Goal: Use online tool/utility: Utilize a website feature to perform a specific function

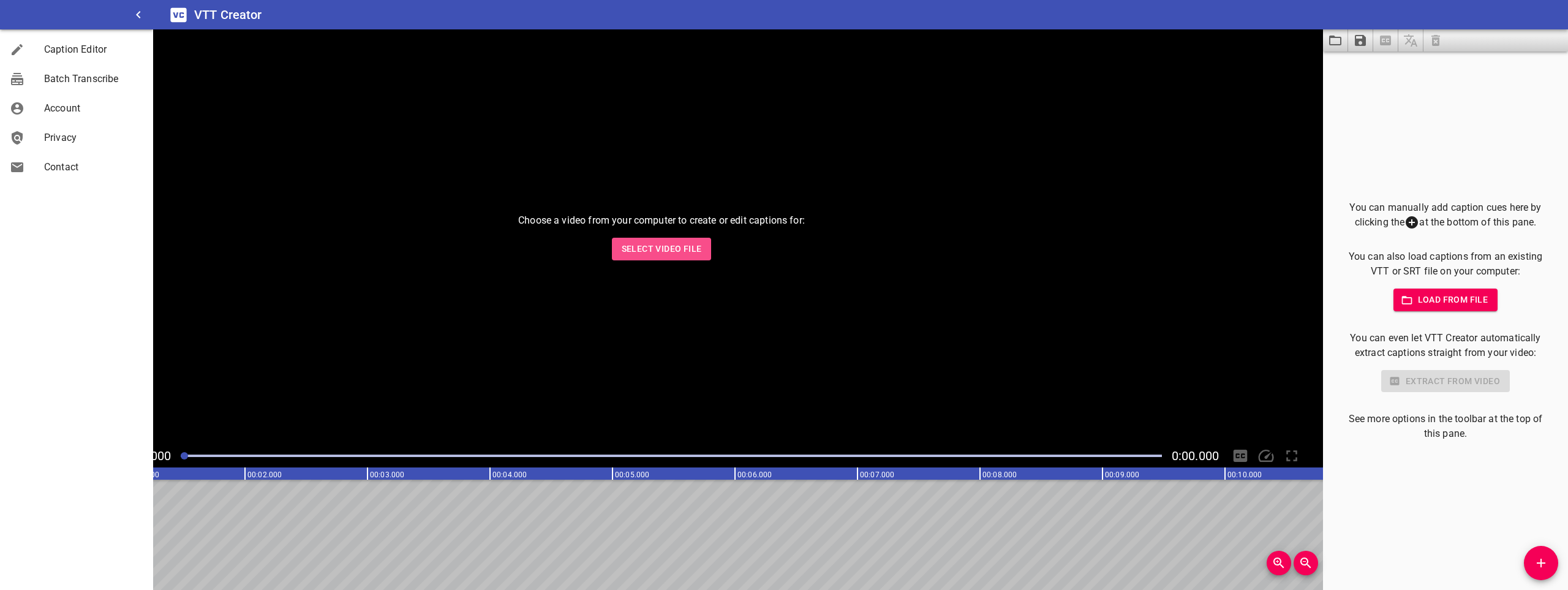
click at [676, 250] on span "Select Video File" at bounding box center [662, 249] width 80 height 16
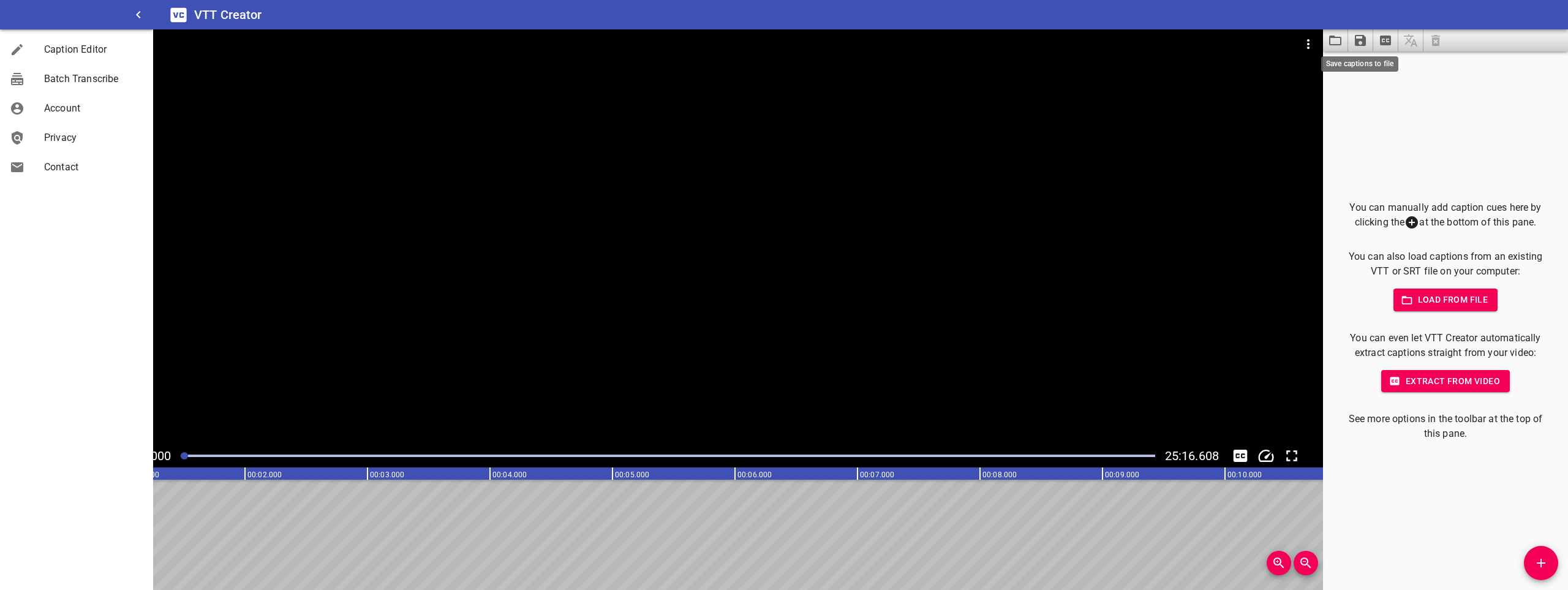
click at [1360, 42] on icon "Save captions to file" at bounding box center [1360, 40] width 15 height 15
click at [1338, 113] on div at bounding box center [784, 295] width 1568 height 590
click at [77, 53] on span "Caption Editor" at bounding box center [93, 49] width 99 height 15
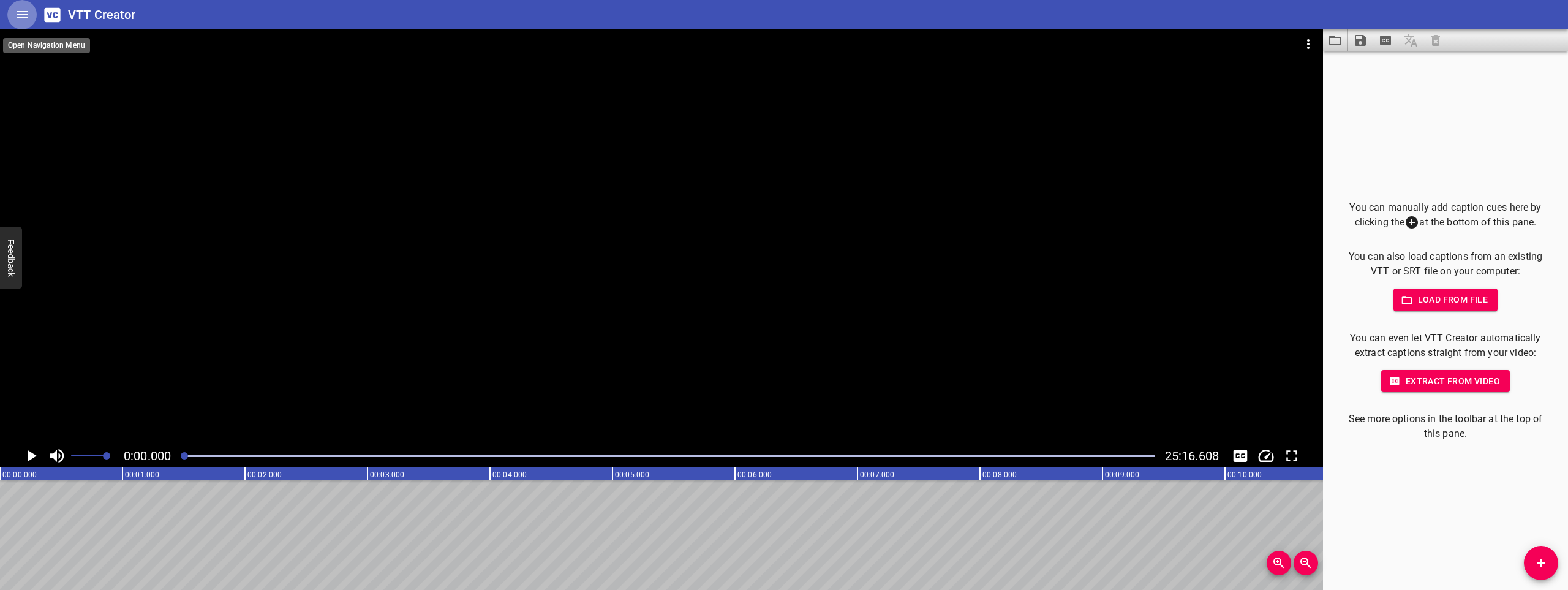
click at [27, 17] on icon "Home" at bounding box center [22, 14] width 15 height 15
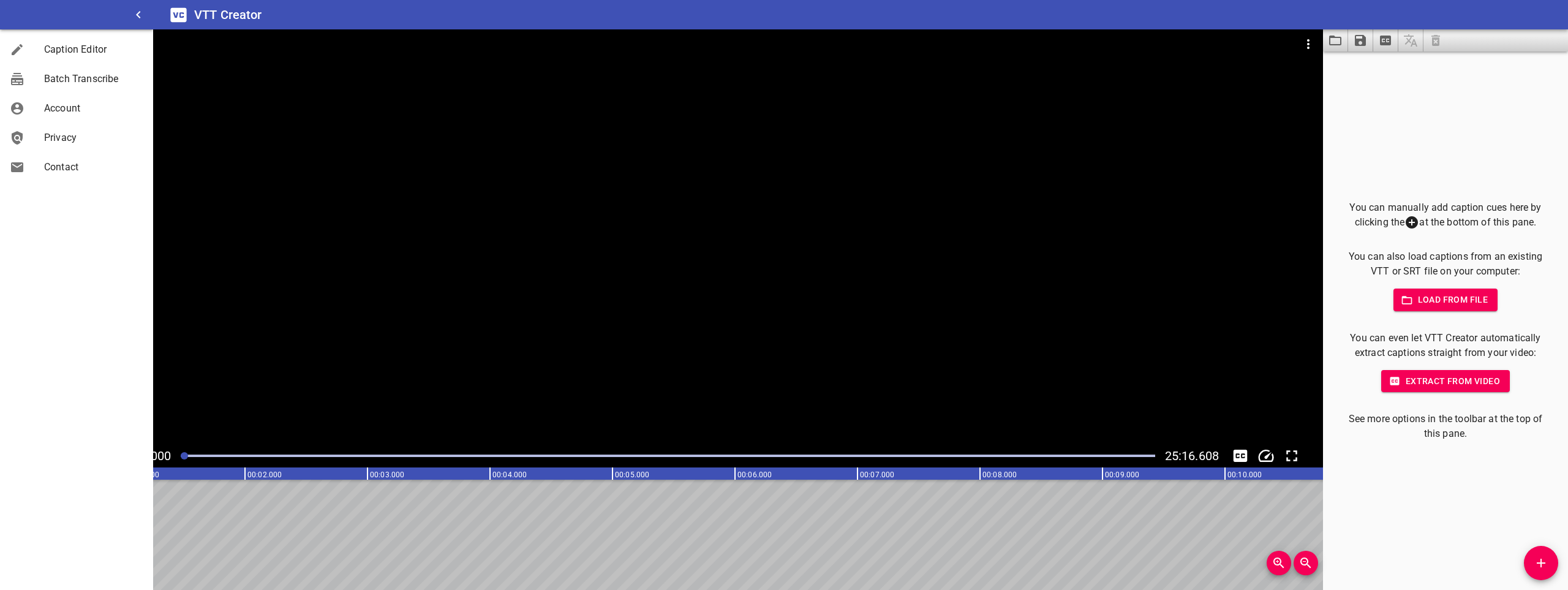
click at [1357, 28] on div "VTT Creator" at bounding box center [860, 14] width 1414 height 29
click at [1357, 39] on icon "Save captions to file" at bounding box center [1360, 40] width 11 height 11
click at [1381, 34] on div at bounding box center [784, 295] width 1568 height 590
click at [421, 353] on div at bounding box center [661, 237] width 1323 height 415
click at [1241, 453] on icon "Toggle captions" at bounding box center [1241, 455] width 14 height 12
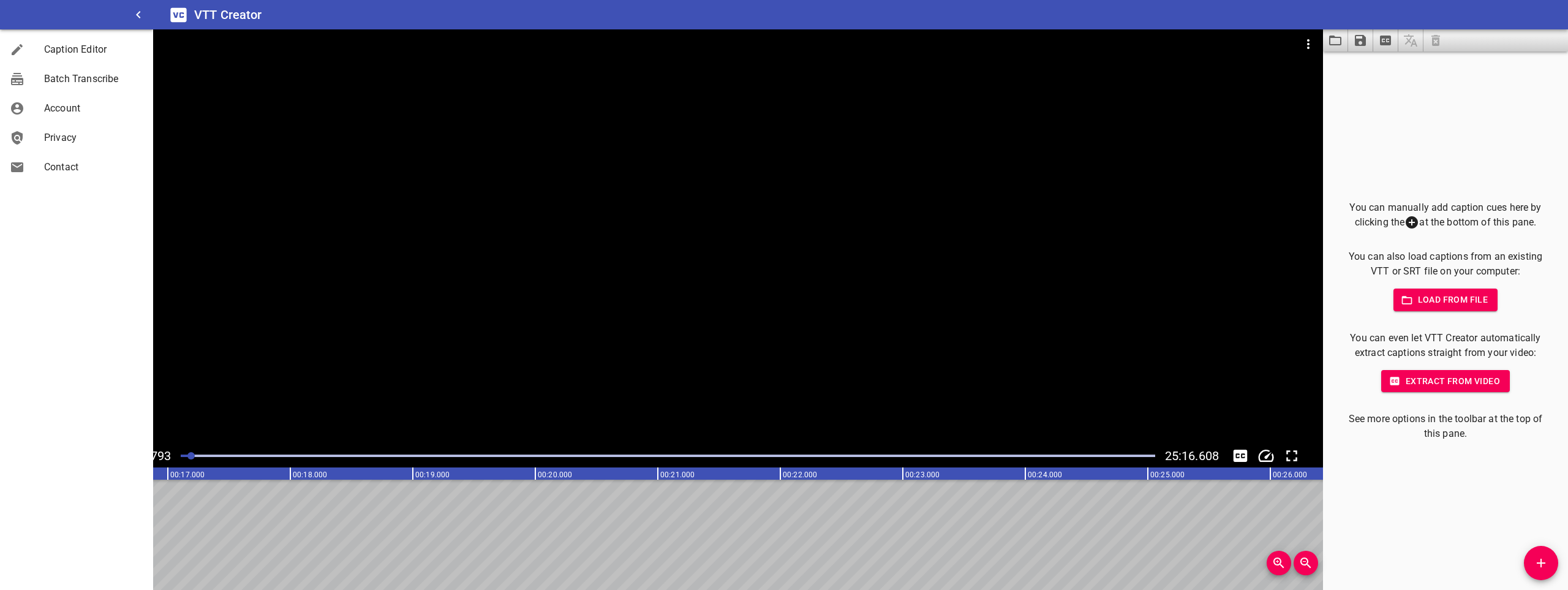
click at [1228, 444] on button "Toggle captions" at bounding box center [1240, 456] width 23 height 23
click at [150, 5] on div at bounding box center [76, 14] width 153 height 29
click at [139, 16] on icon "button" at bounding box center [138, 14] width 15 height 15
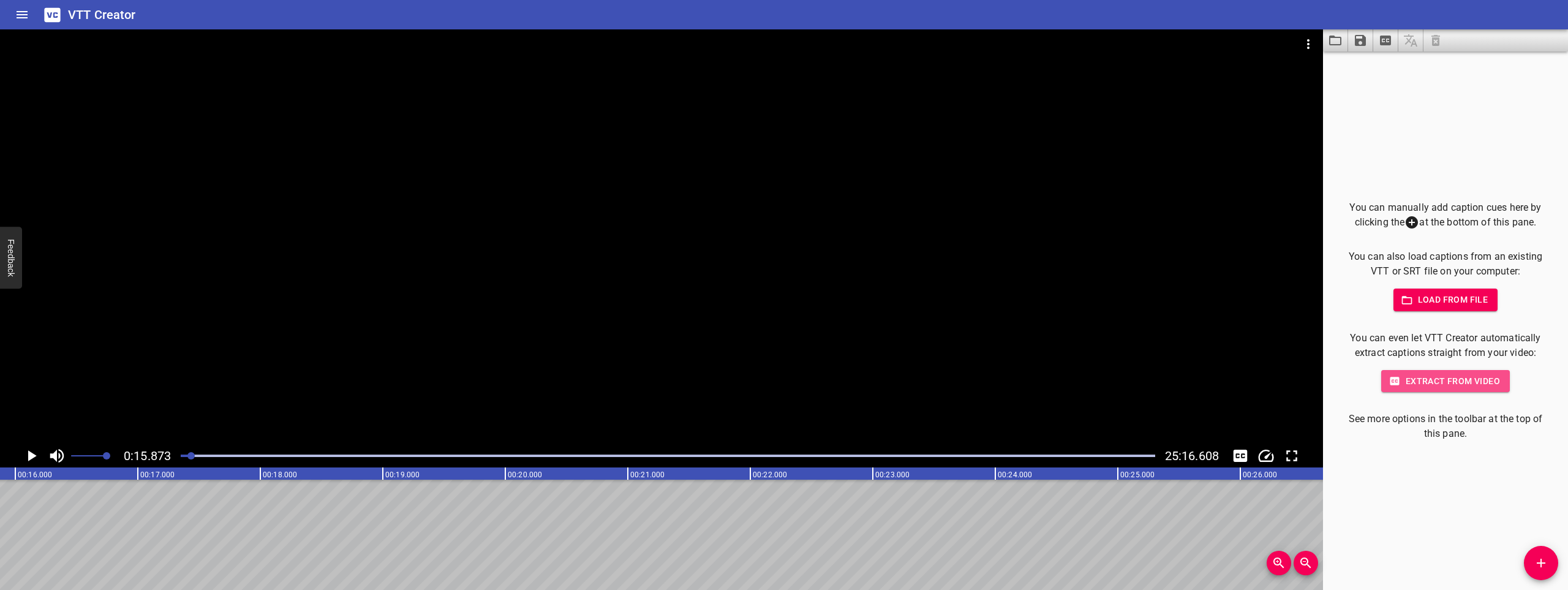
click at [1429, 379] on span "Extract from video" at bounding box center [1445, 381] width 109 height 16
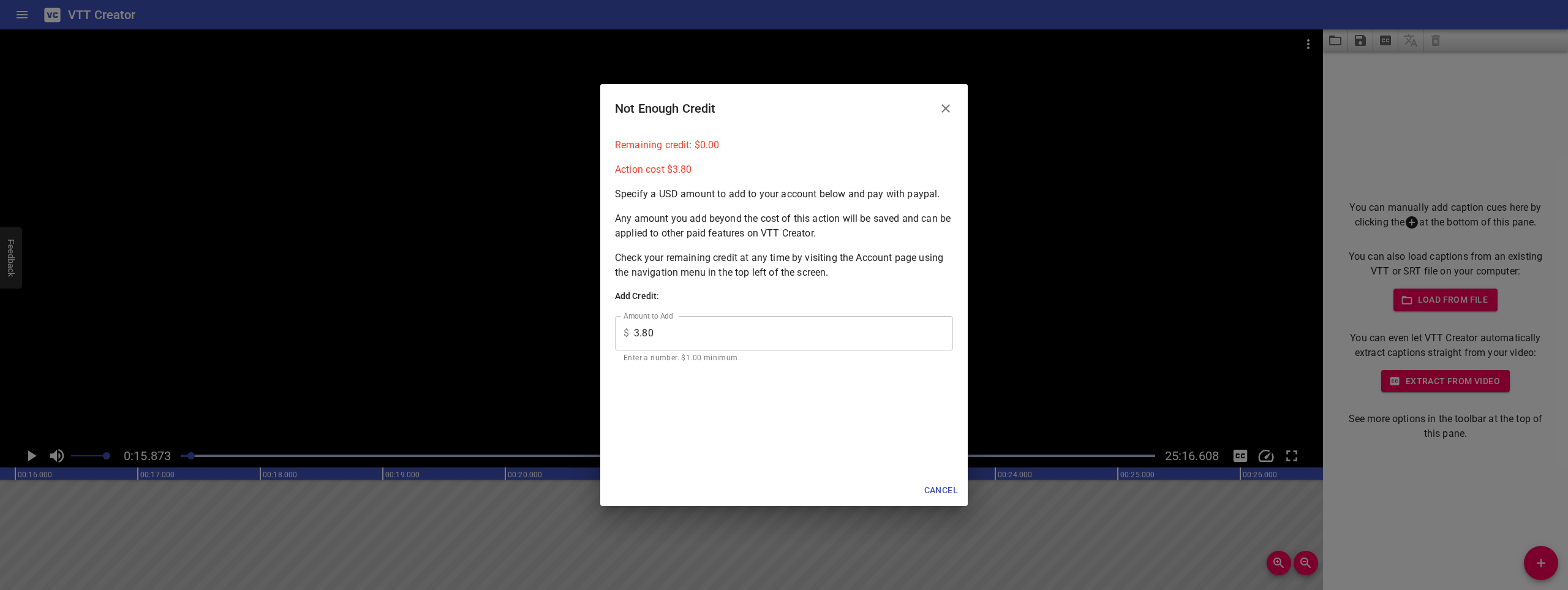
click at [948, 104] on icon "Close" at bounding box center [945, 108] width 15 height 15
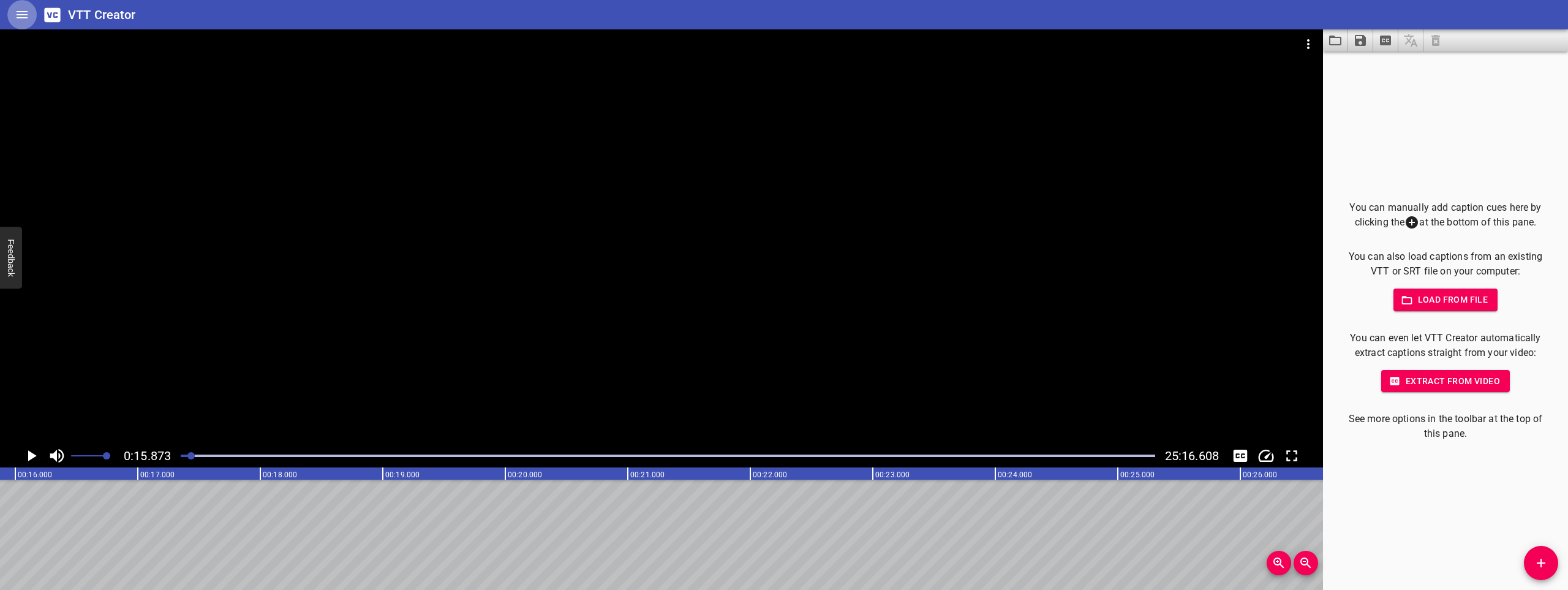
click at [14, 23] on button "Home" at bounding box center [21, 14] width 29 height 29
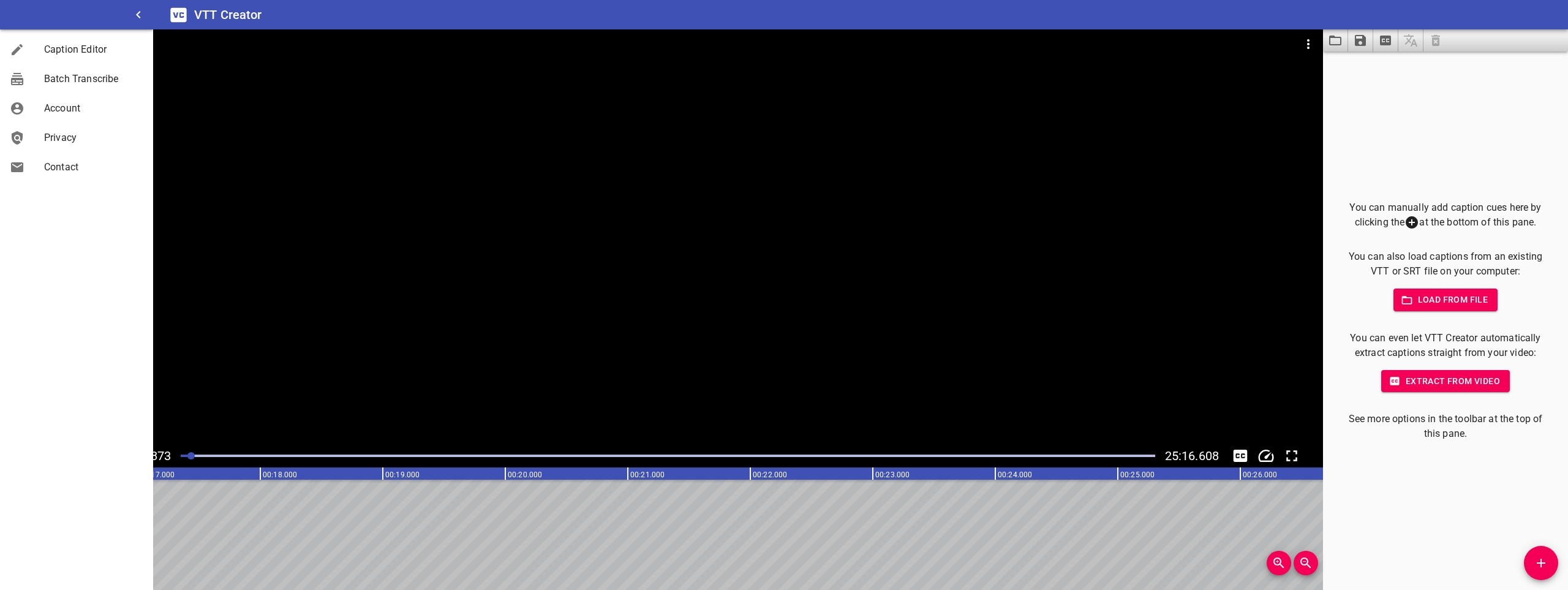
click at [64, 105] on span "Account" at bounding box center [93, 108] width 99 height 15
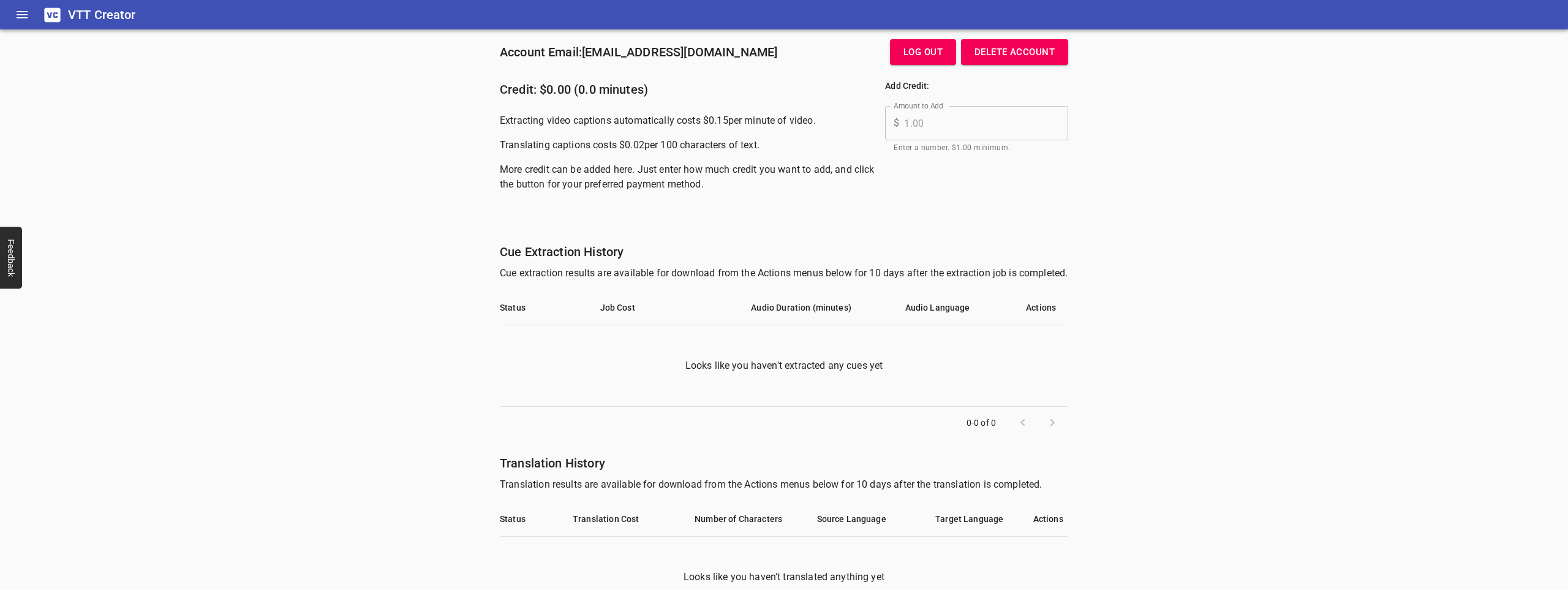
click at [31, 9] on button "Home" at bounding box center [21, 14] width 29 height 29
